Goal: Task Accomplishment & Management: Manage account settings

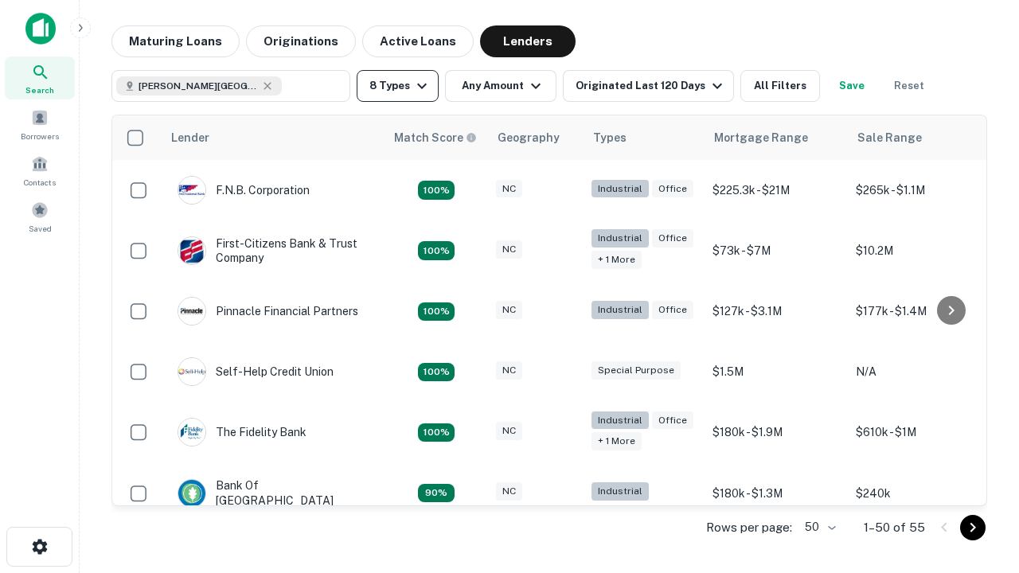
click at [397, 86] on button "8 Types" at bounding box center [398, 86] width 82 height 32
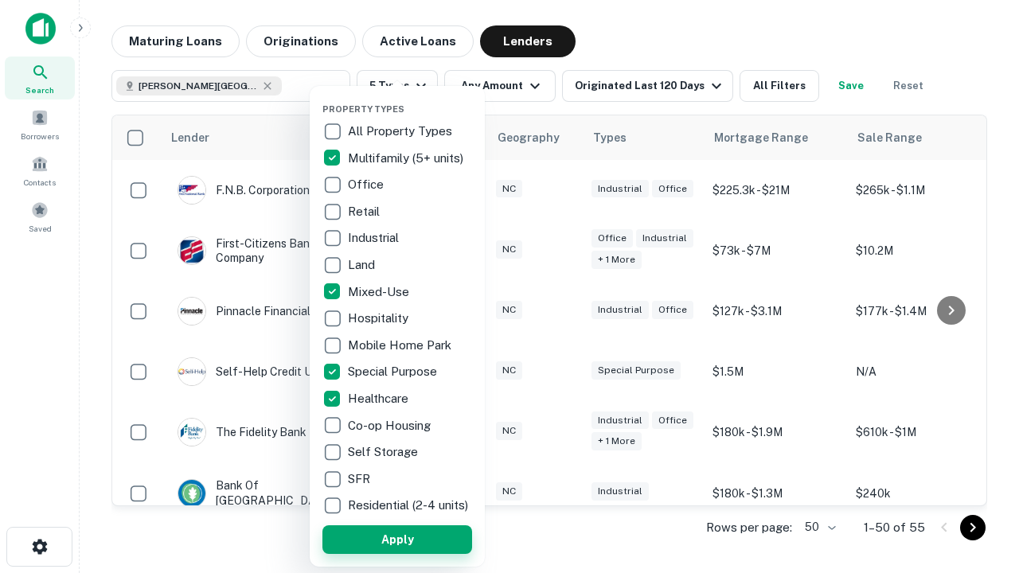
click at [397, 539] on button "Apply" at bounding box center [398, 540] width 150 height 29
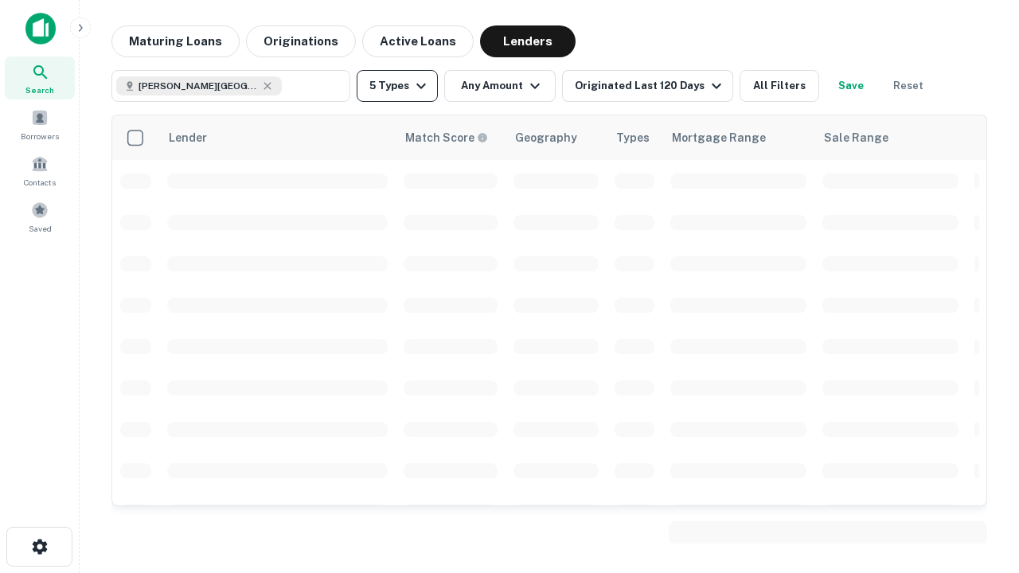
click at [397, 86] on button "5 Types" at bounding box center [397, 86] width 81 height 32
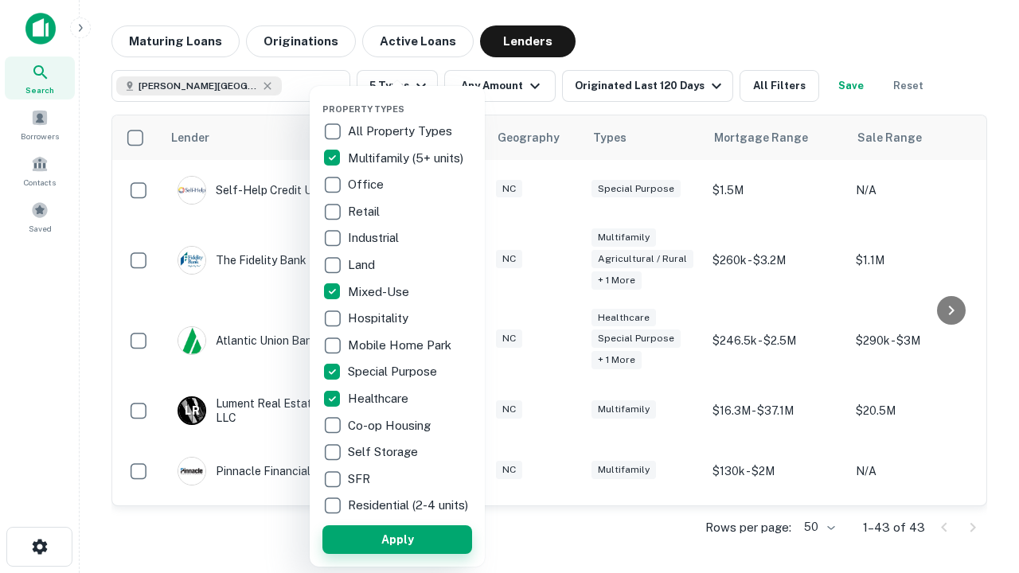
click at [426, 539] on button "Apply" at bounding box center [398, 540] width 150 height 29
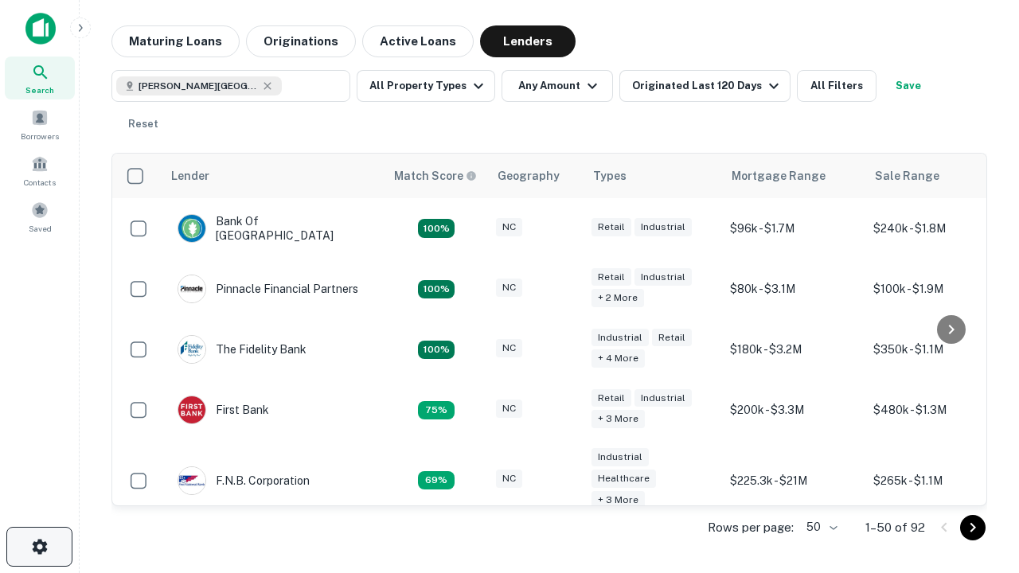
click at [39, 547] on icon "button" at bounding box center [39, 547] width 19 height 19
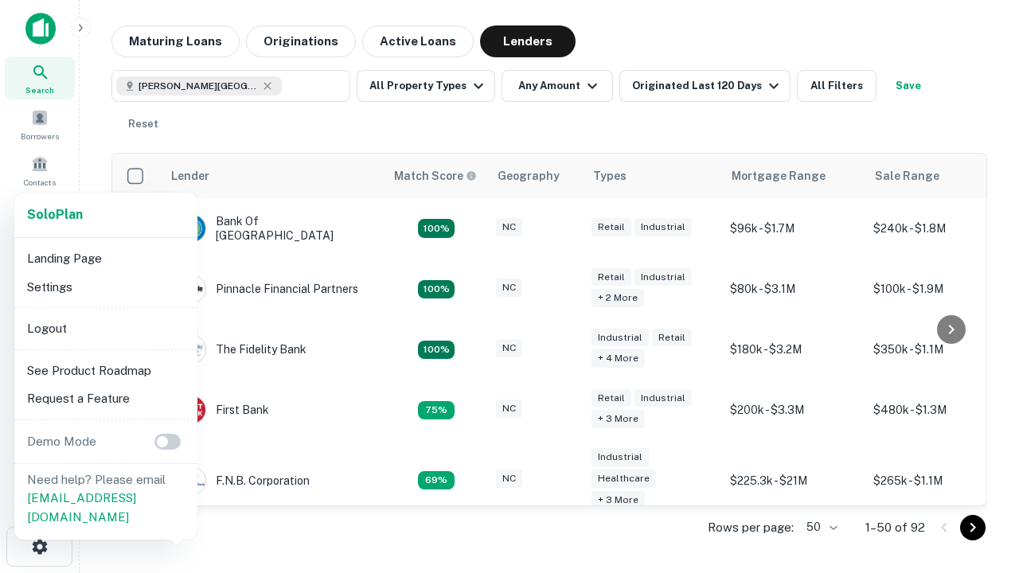
click at [105, 328] on li "Logout" at bounding box center [106, 329] width 170 height 29
